Goal: Task Accomplishment & Management: Manage account settings

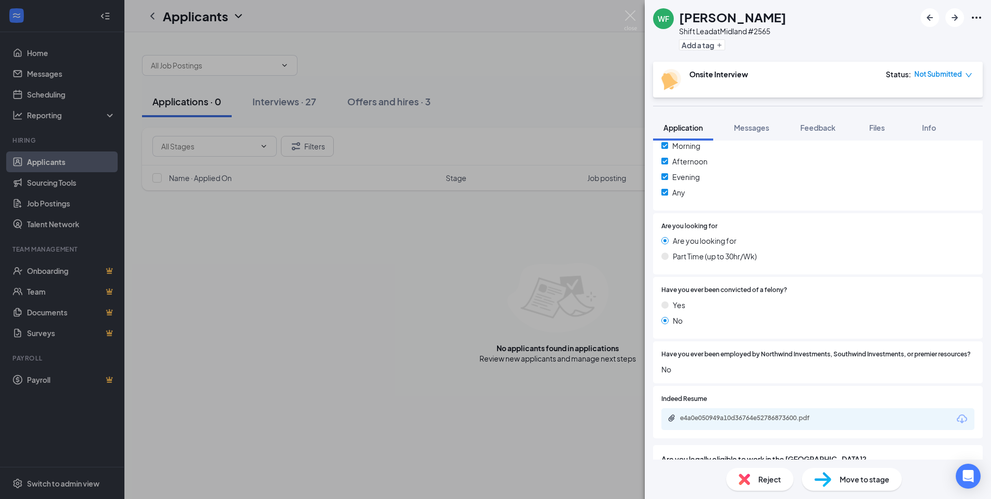
scroll to position [516, 0]
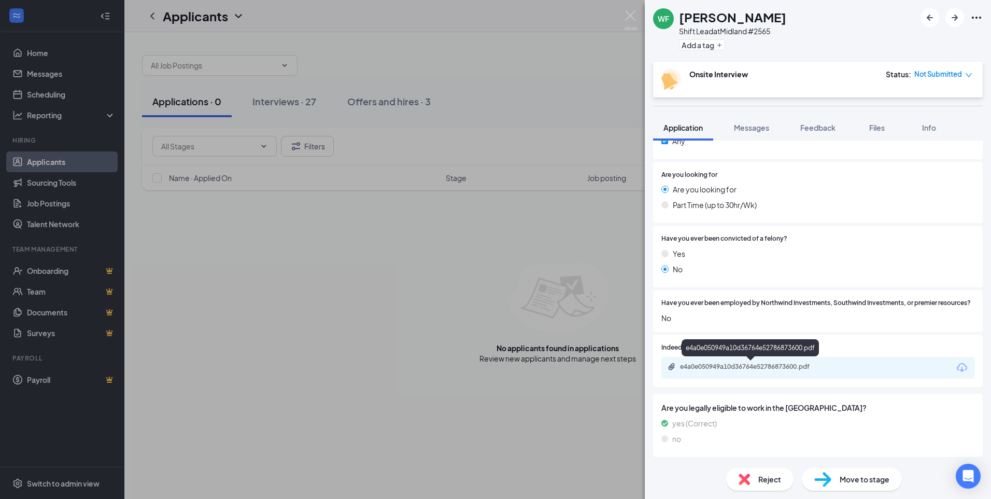
click at [733, 370] on div "e4a0e050949a10d36764e52786873600.pdf" at bounding box center [752, 366] width 145 height 8
click at [627, 13] on img at bounding box center [630, 20] width 13 height 20
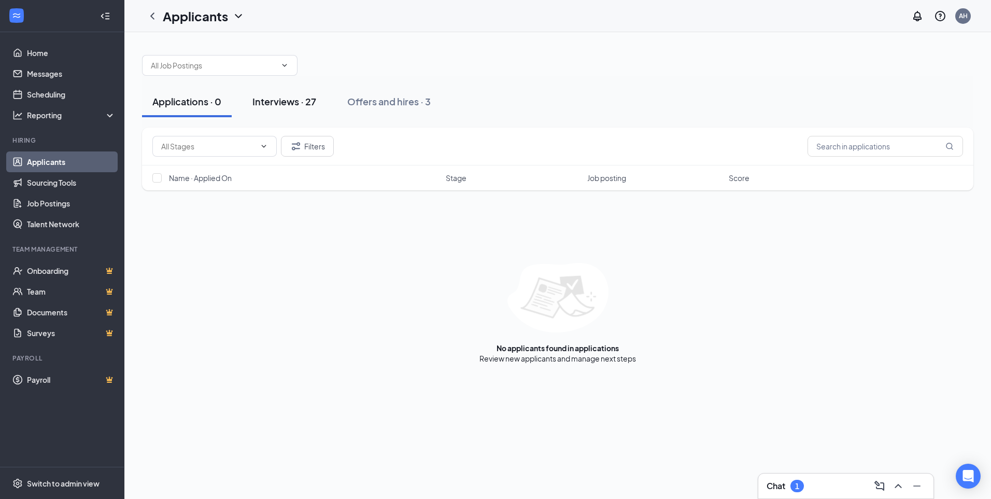
click at [291, 98] on div "Interviews · 27" at bounding box center [284, 101] width 64 height 13
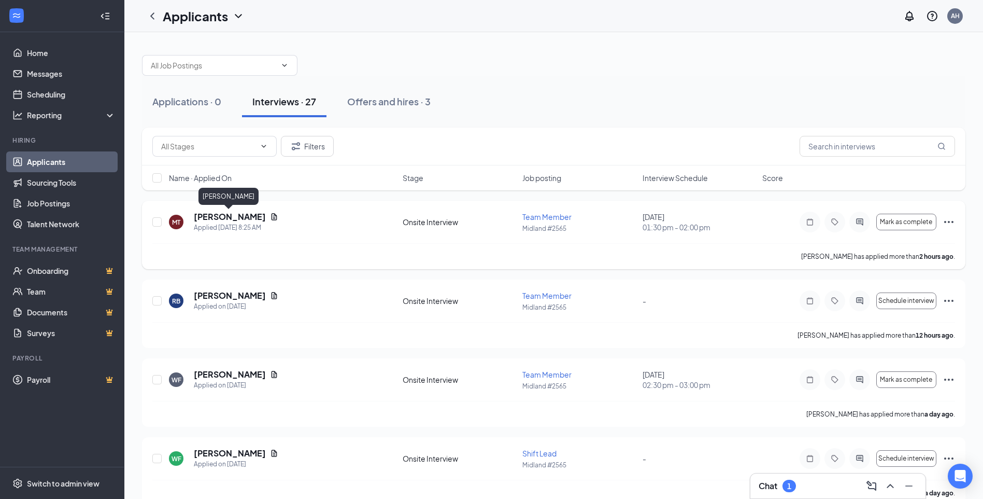
click at [222, 218] on h5 "[PERSON_NAME]" at bounding box center [230, 216] width 72 height 11
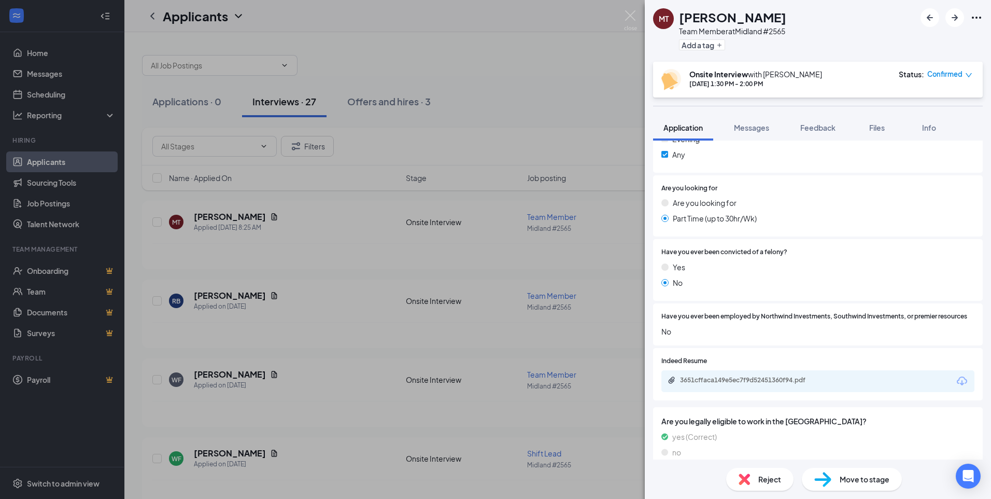
scroll to position [516, 0]
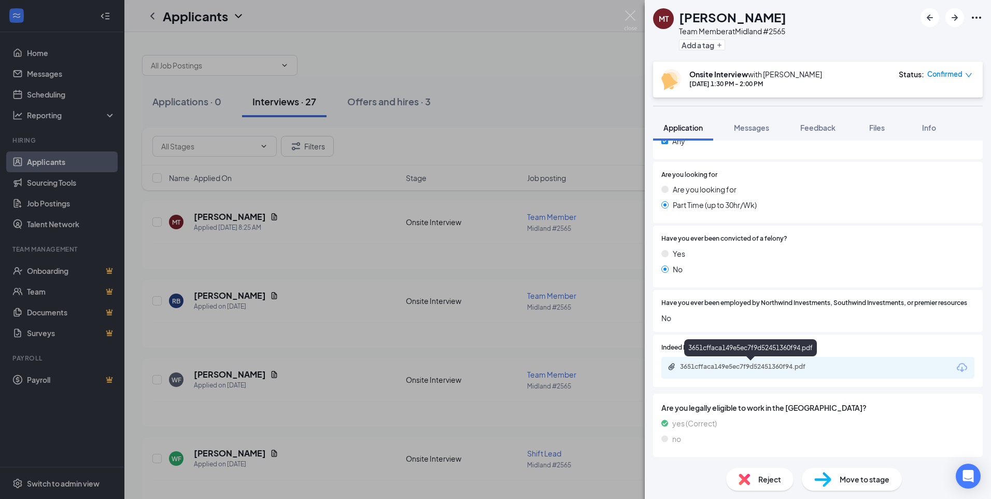
click at [703, 370] on div "3651cffaca149e5ec7f9d52451360f94.pdf" at bounding box center [752, 366] width 145 height 8
click at [623, 14] on div "MT [PERSON_NAME] Team Member at [GEOGRAPHIC_DATA] #2565 Add a tag Onsite Interv…" at bounding box center [495, 249] width 991 height 499
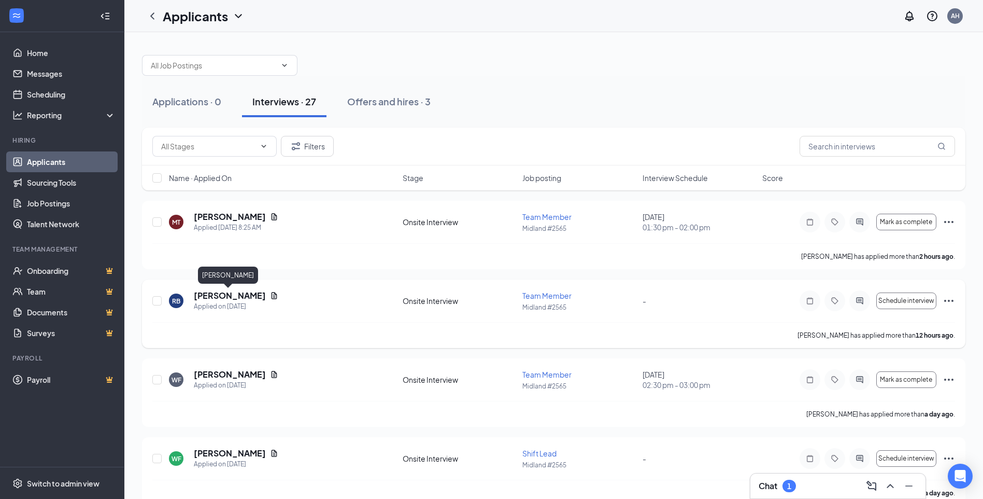
click at [213, 296] on h5 "[PERSON_NAME]" at bounding box center [230, 295] width 72 height 11
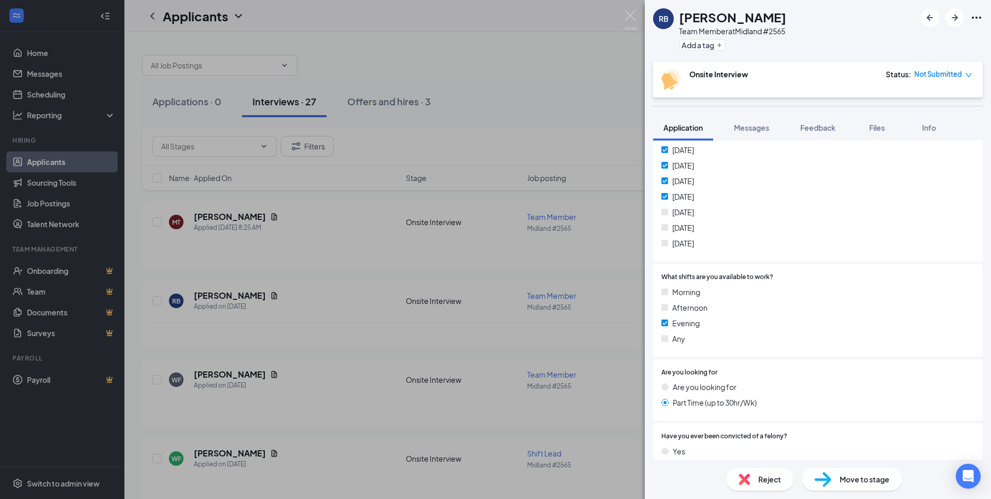
scroll to position [311, 0]
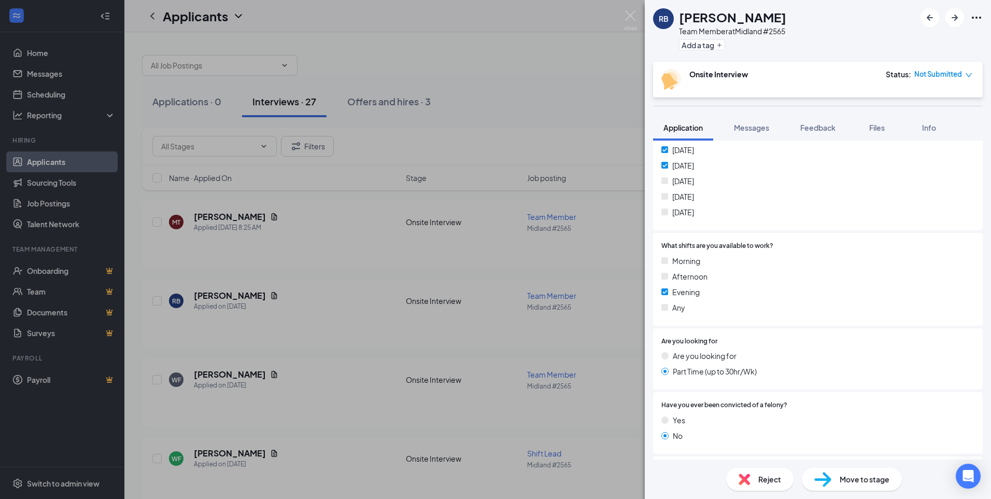
click at [759, 479] on span "Reject" at bounding box center [769, 478] width 23 height 11
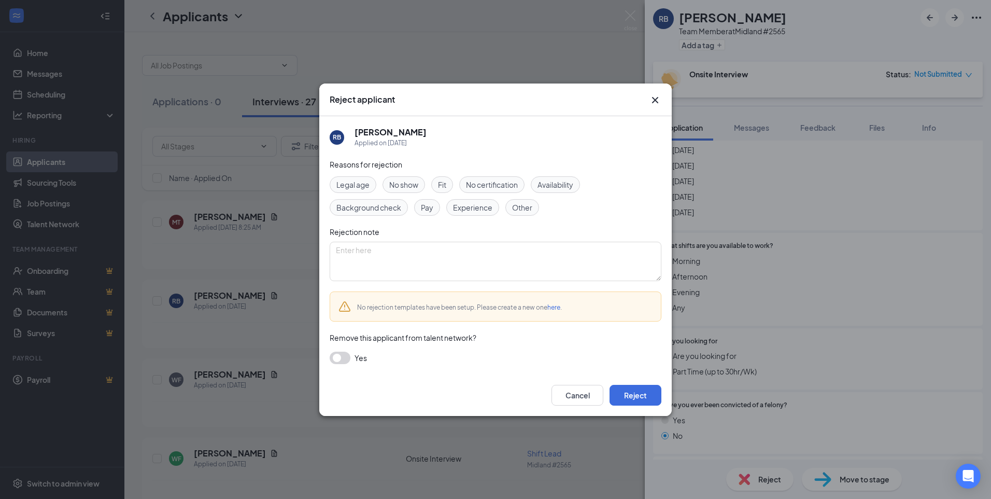
click at [547, 182] on span "Availability" at bounding box center [556, 184] width 36 height 11
click at [569, 190] on span "Availability" at bounding box center [556, 184] width 36 height 11
drag, startPoint x: 569, startPoint y: 190, endPoint x: 577, endPoint y: 213, distance: 24.1
click at [577, 213] on div "Legal age No show Fit No certification Availability Background check Pay Experi…" at bounding box center [496, 195] width 332 height 39
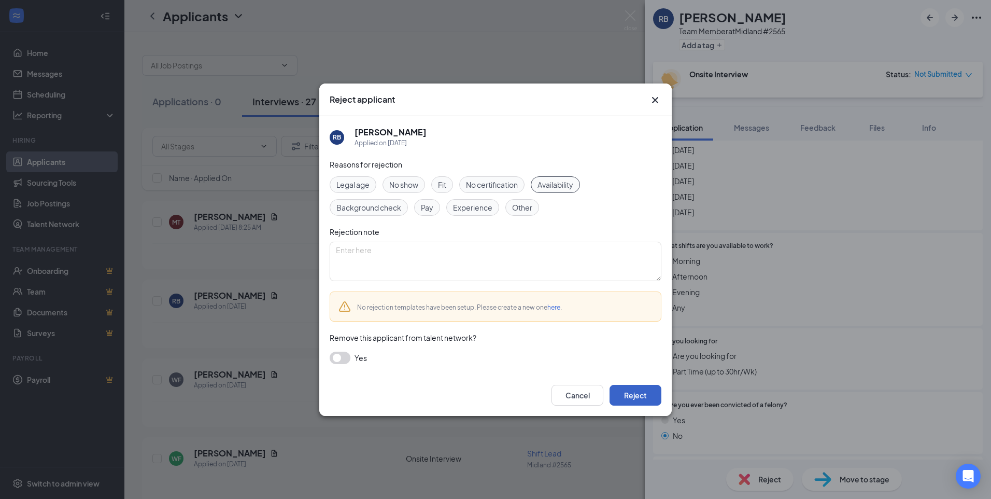
click at [628, 399] on button "Reject" at bounding box center [636, 395] width 52 height 21
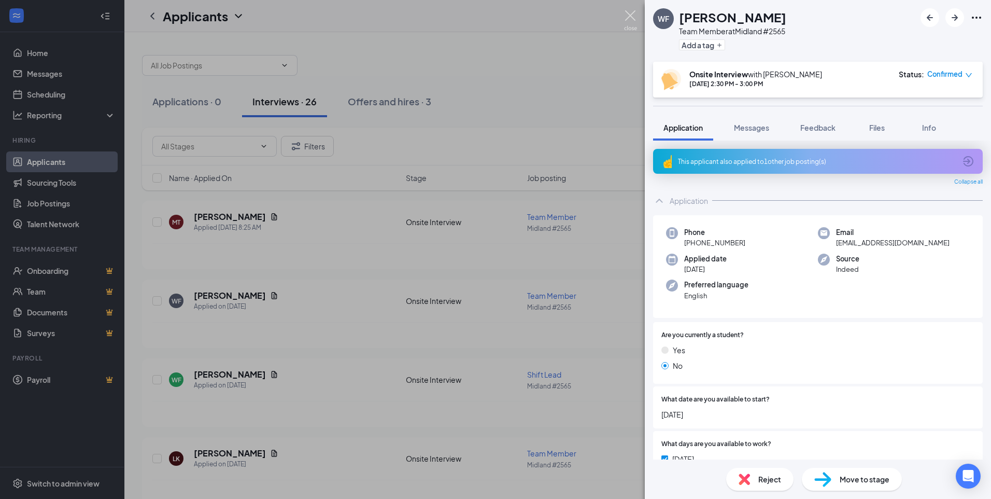
click at [632, 17] on img at bounding box center [630, 20] width 13 height 20
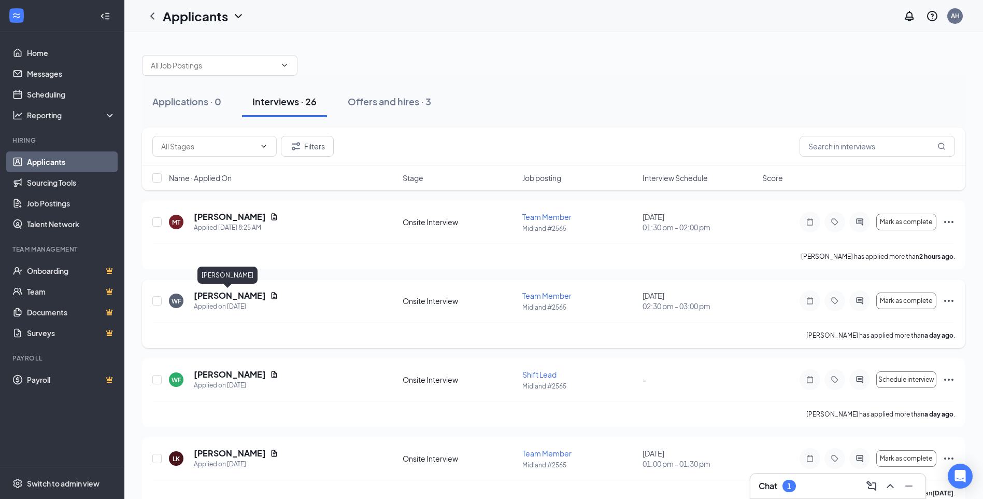
click at [214, 295] on h5 "[PERSON_NAME]" at bounding box center [230, 295] width 72 height 11
click at [219, 300] on h5 "[PERSON_NAME]" at bounding box center [230, 295] width 72 height 11
click at [219, 300] on body "Home Messages Scheduling Reporting Hiring Applicants Sourcing Tools Job Posting…" at bounding box center [491, 249] width 983 height 499
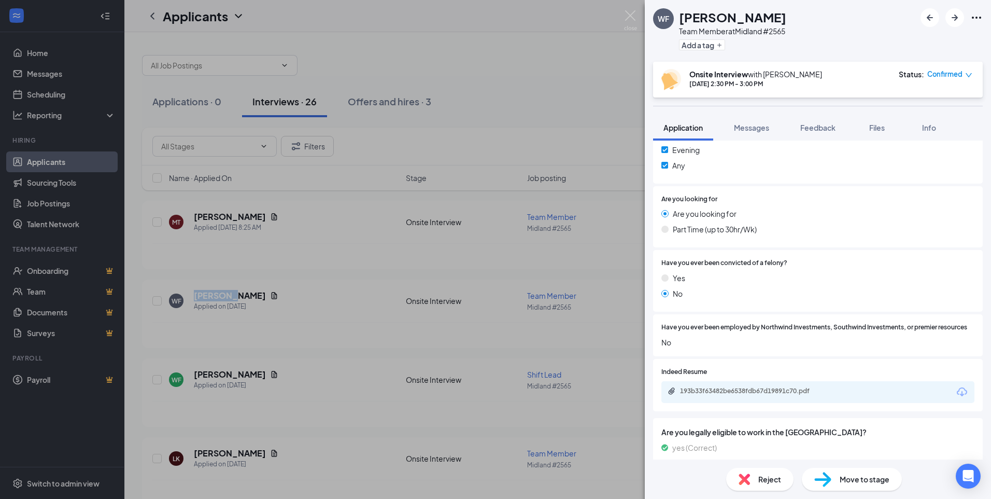
scroll to position [516, 0]
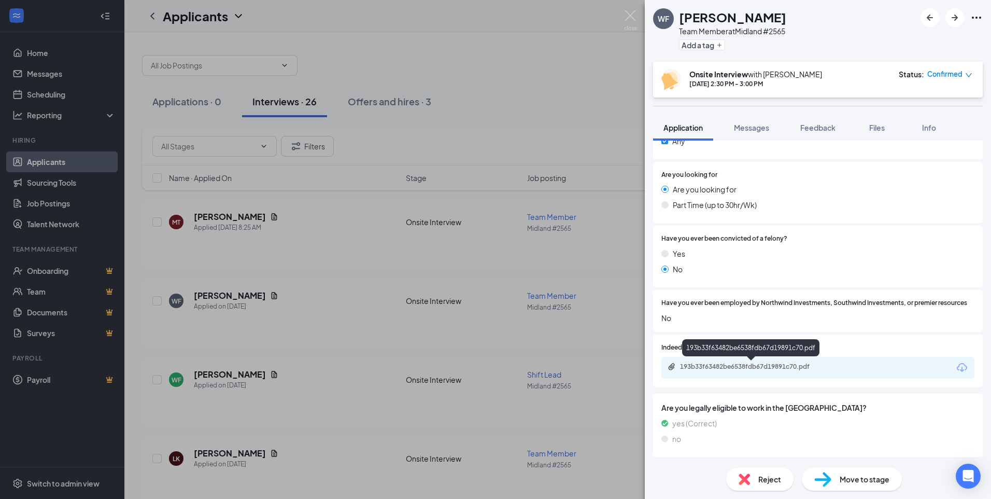
click at [694, 358] on div "193b33f63482be6538fdb67d19891c70.pdf" at bounding box center [750, 349] width 137 height 21
click at [692, 370] on div "193b33f63482be6538fdb67d19891c70.pdf" at bounding box center [752, 366] width 145 height 8
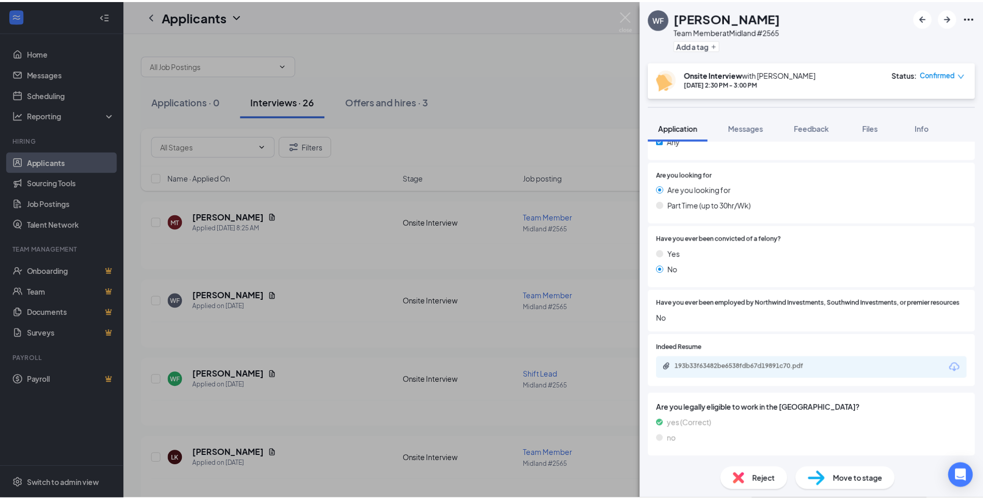
scroll to position [512, 0]
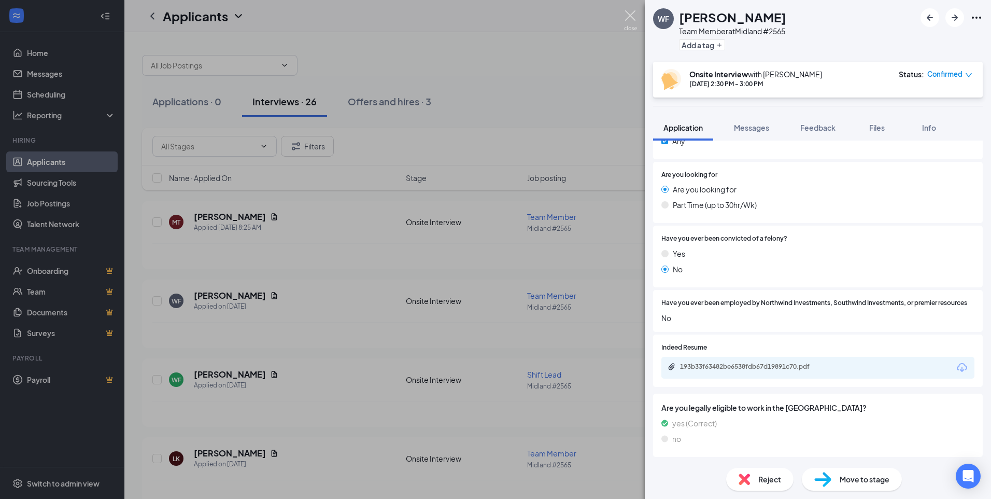
click at [626, 18] on img at bounding box center [630, 20] width 13 height 20
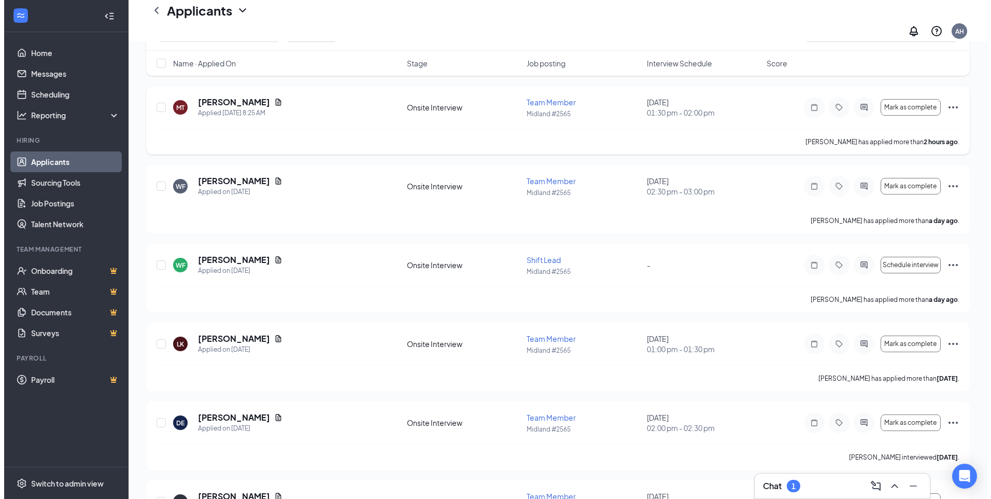
scroll to position [156, 0]
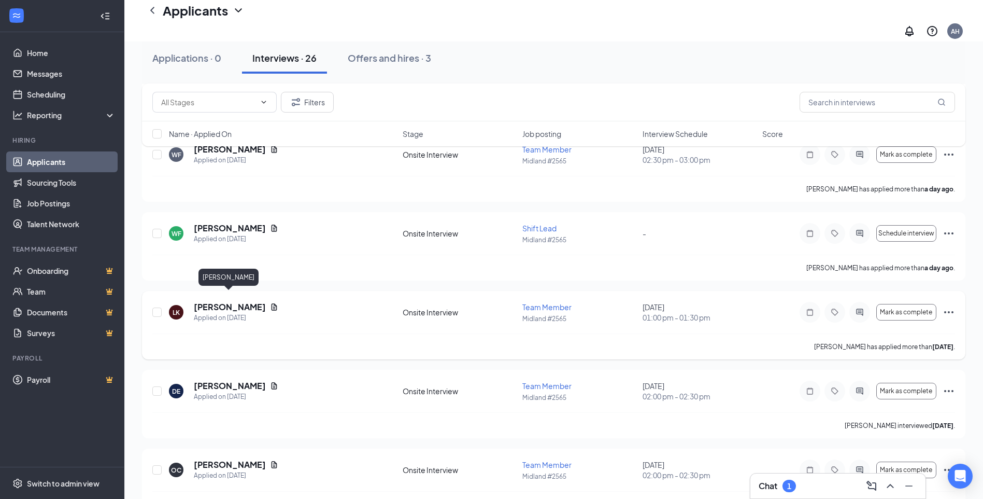
click at [218, 301] on h5 "[PERSON_NAME]" at bounding box center [230, 306] width 72 height 11
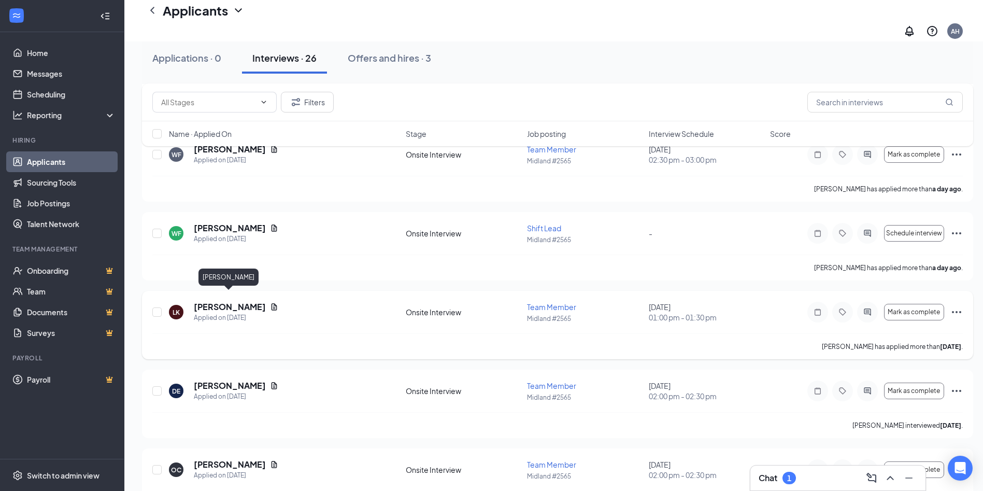
click at [218, 301] on h5 "[PERSON_NAME]" at bounding box center [230, 306] width 72 height 11
click at [217, 301] on h5 "[PERSON_NAME]" at bounding box center [230, 306] width 72 height 11
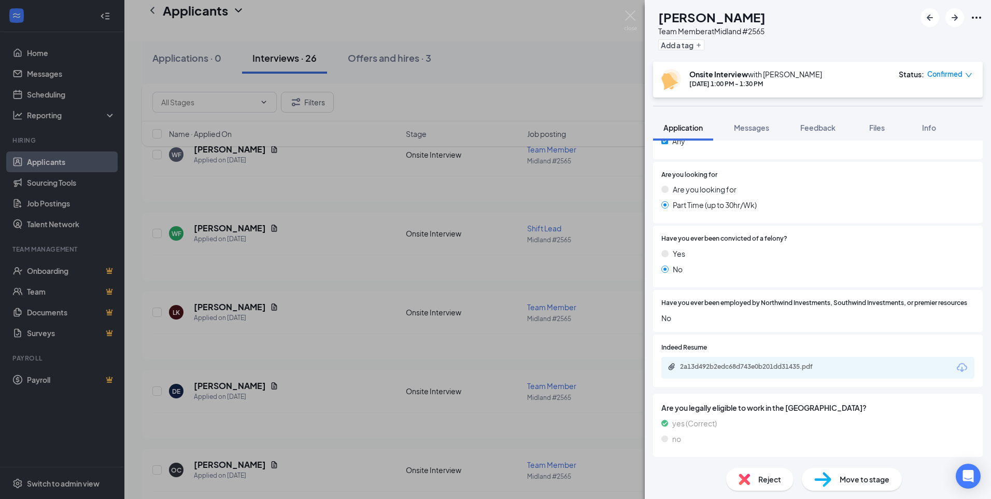
scroll to position [487, 0]
click at [724, 361] on div "2a13d492b2edc68d743e0b201dd31435.pdf" at bounding box center [818, 368] width 313 height 22
drag, startPoint x: 724, startPoint y: 361, endPoint x: 719, endPoint y: 365, distance: 6.6
click at [719, 365] on div "2a13d492b2edc68d743e0b201dd31435.pdf" at bounding box center [752, 366] width 145 height 8
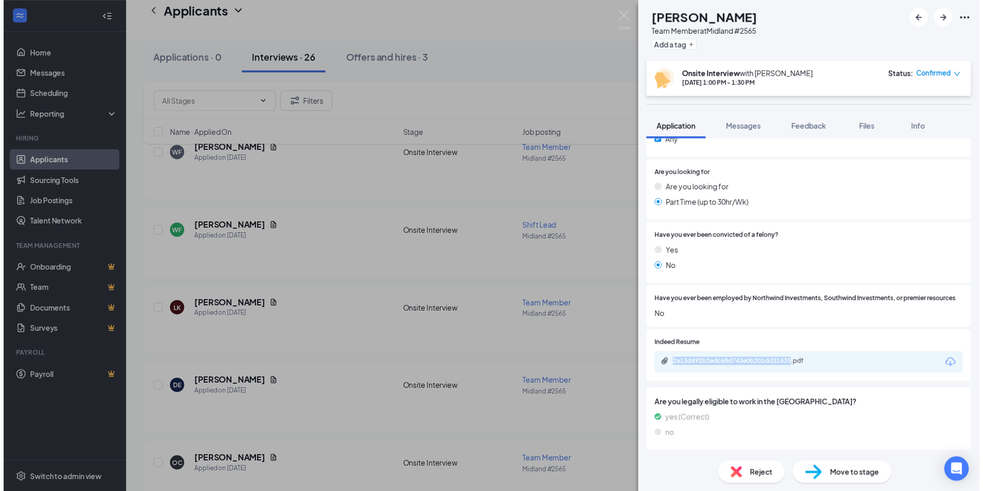
scroll to position [483, 0]
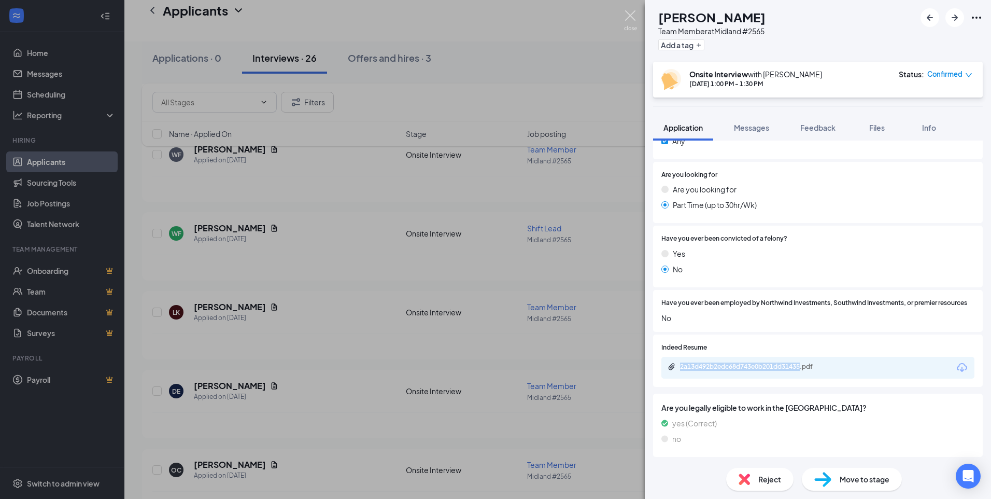
click at [633, 17] on img at bounding box center [630, 20] width 13 height 20
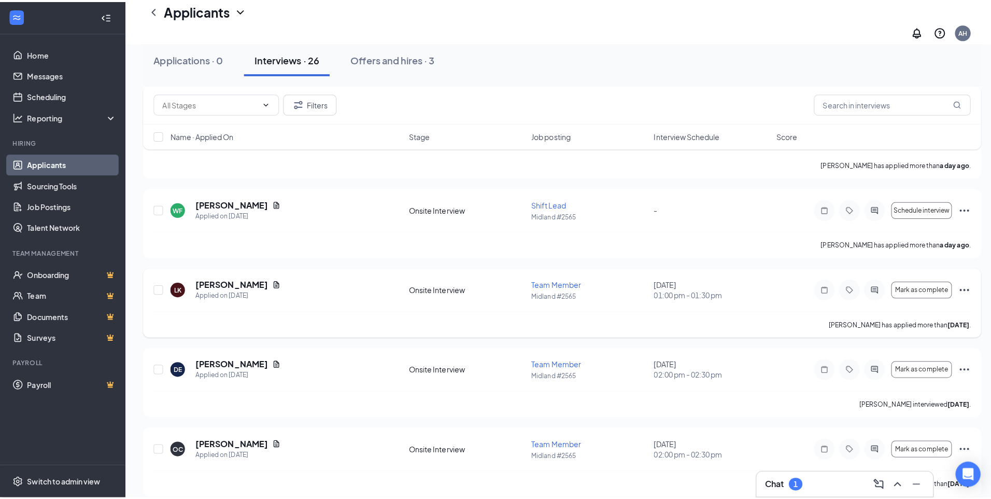
scroll to position [207, 0]
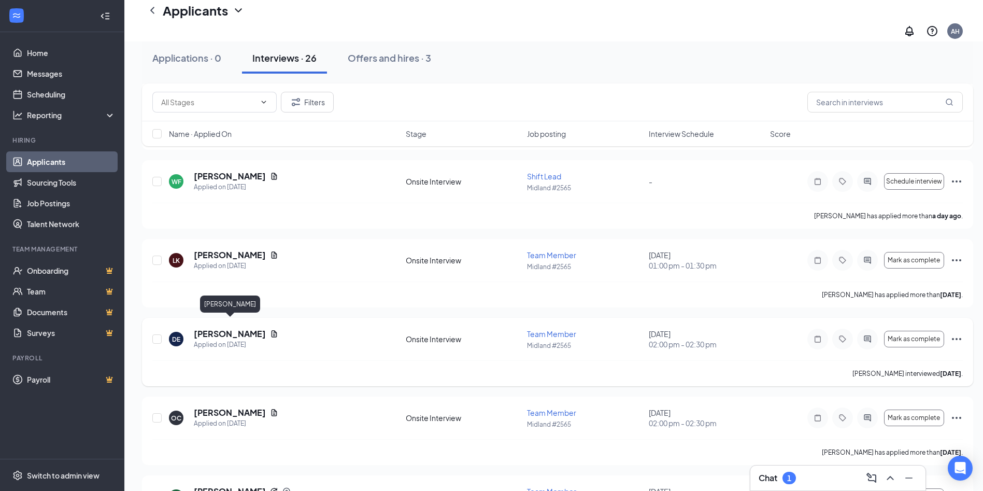
click at [209, 328] on h5 "[PERSON_NAME]" at bounding box center [230, 333] width 72 height 11
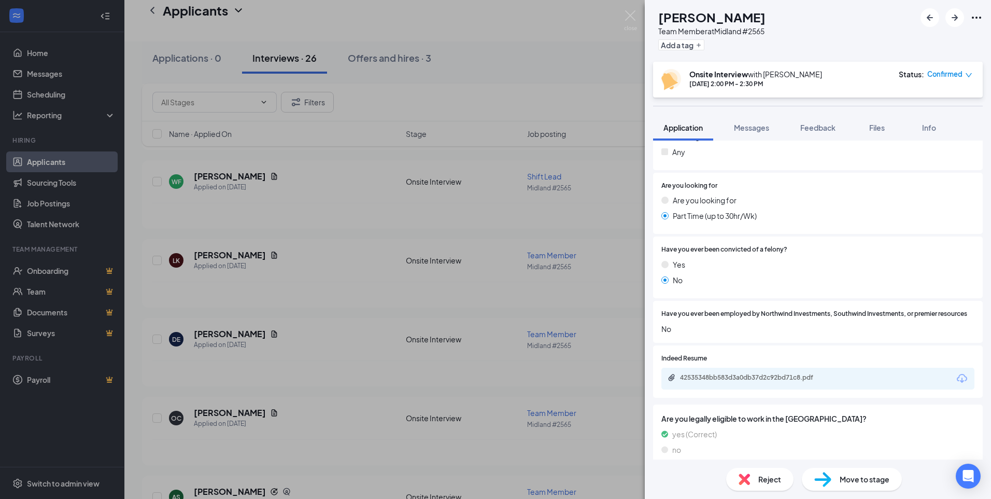
scroll to position [487, 0]
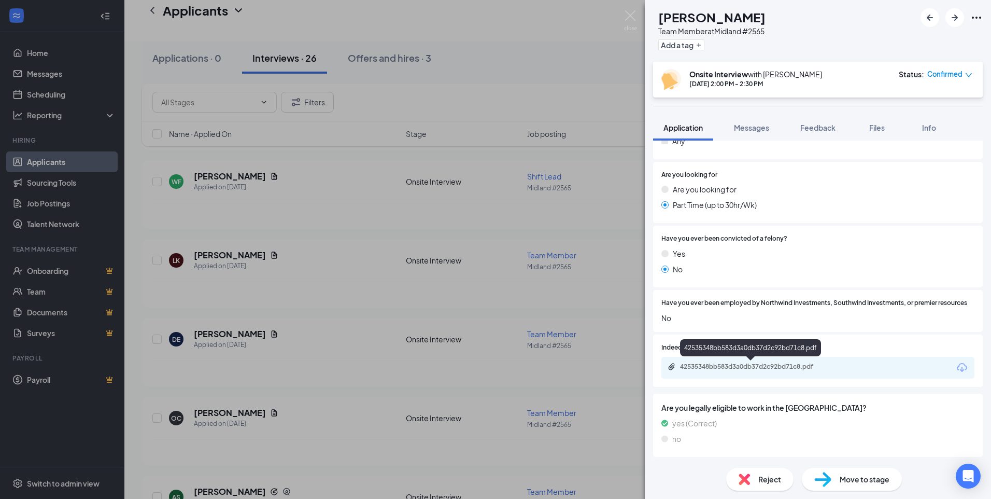
click at [699, 368] on div "42535348bb583d3a0db37d2c92bd71c8.pdf" at bounding box center [752, 366] width 145 height 8
